Goal: Browse casually

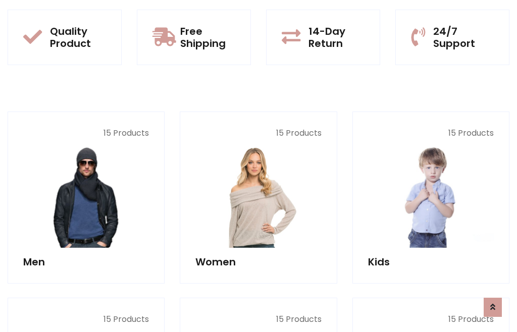
scroll to position [822, 0]
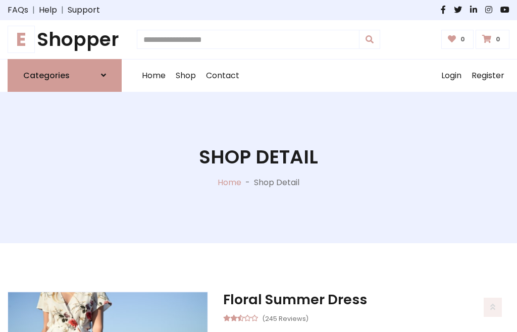
click at [65, 39] on h1 "E Shopper" at bounding box center [65, 39] width 114 height 23
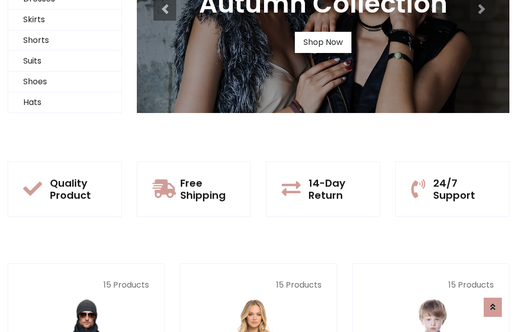
scroll to position [97, 0]
